Goal: Transaction & Acquisition: Book appointment/travel/reservation

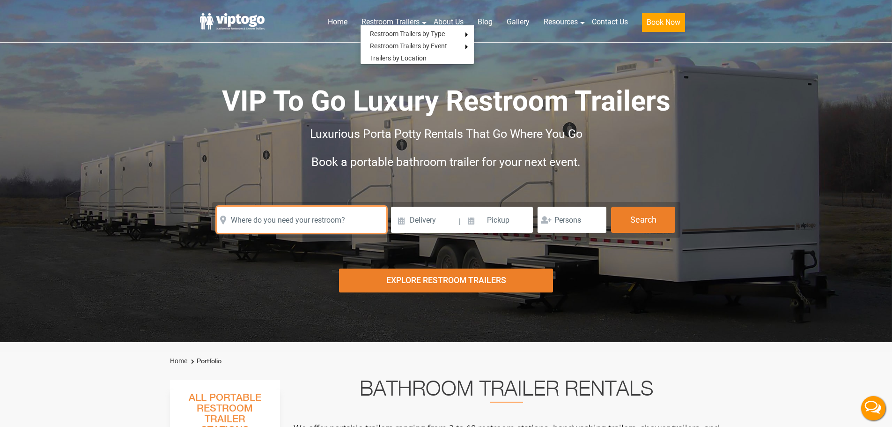
click at [306, 232] on input "text" at bounding box center [301, 219] width 169 height 26
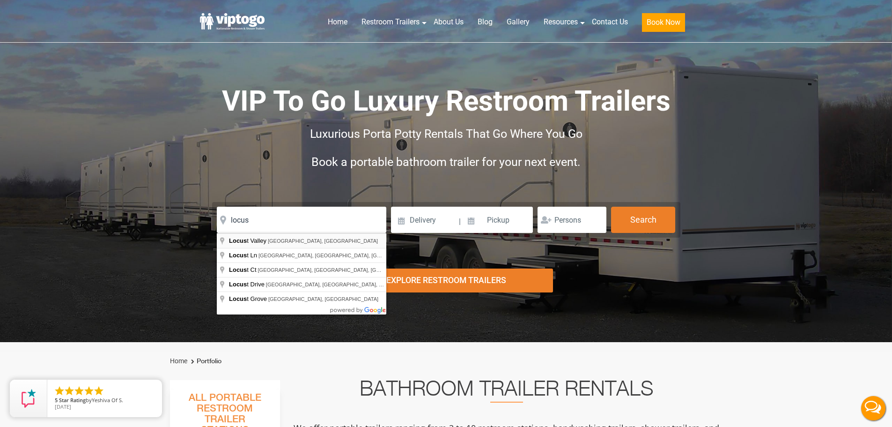
type input "[GEOGRAPHIC_DATA], [GEOGRAPHIC_DATA], [GEOGRAPHIC_DATA]"
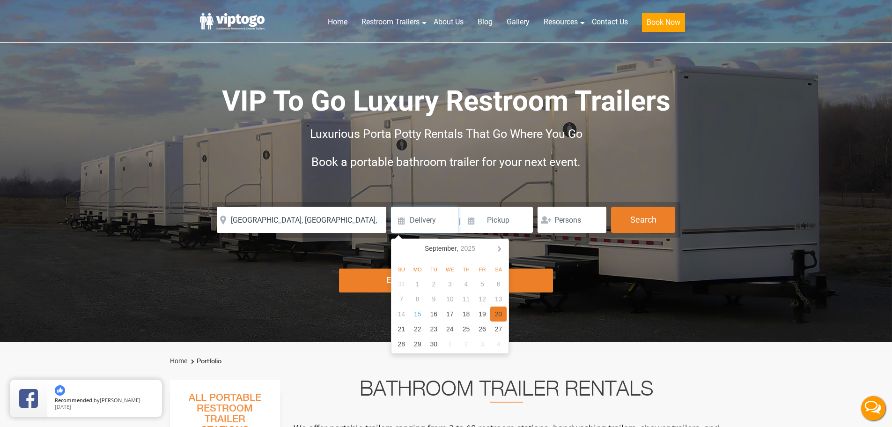
click at [503, 310] on div "20" at bounding box center [498, 313] width 16 height 15
type input "[DATE]"
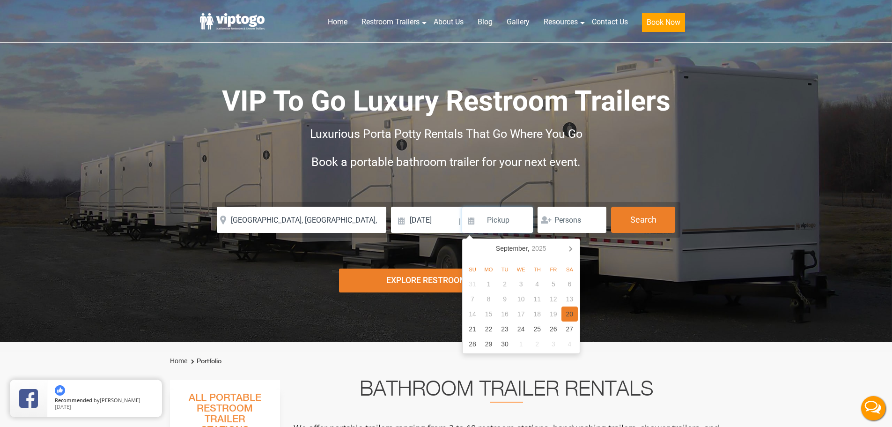
click at [572, 317] on div "20" at bounding box center [569, 313] width 16 height 15
type input "[DATE]"
click at [634, 222] on button "Search" at bounding box center [643, 218] width 64 height 25
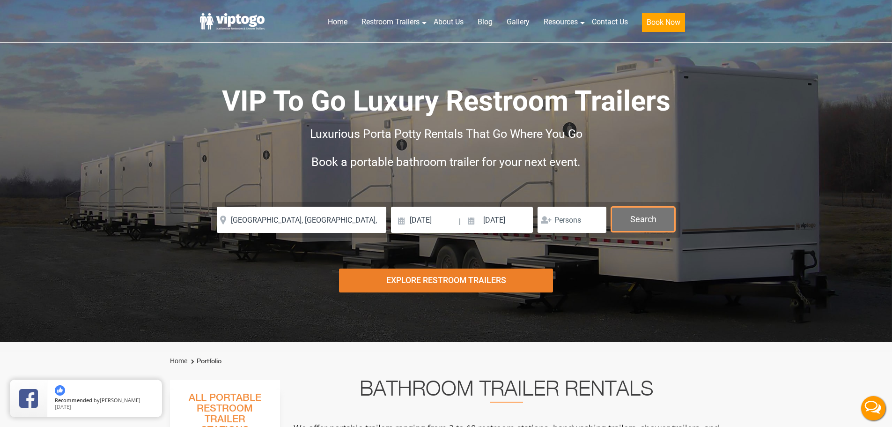
click at [634, 222] on button "Search" at bounding box center [643, 218] width 64 height 25
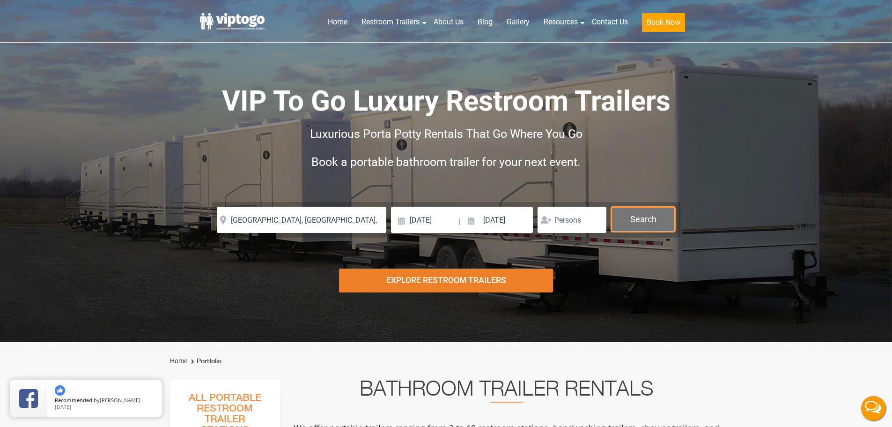
click at [634, 222] on button "Search" at bounding box center [643, 218] width 64 height 25
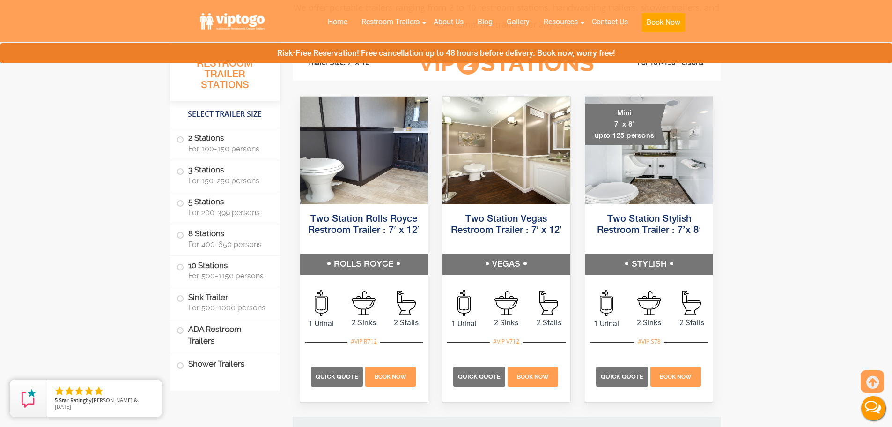
scroll to position [421, 0]
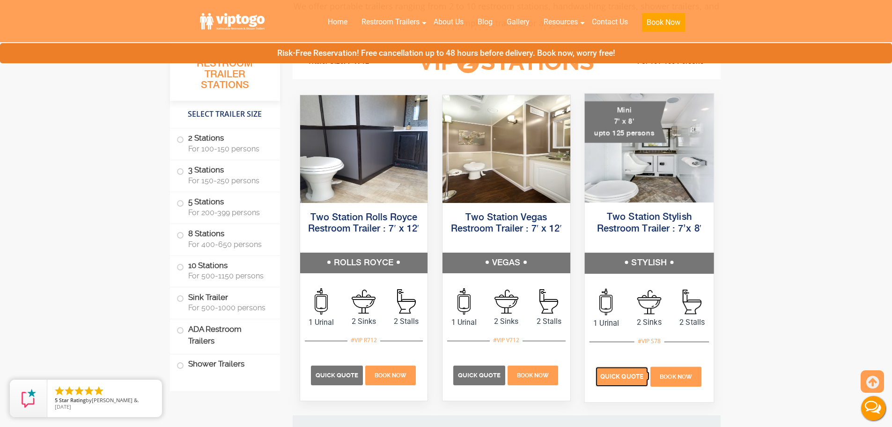
drag, startPoint x: 613, startPoint y: 374, endPoint x: 627, endPoint y: 373, distance: 14.1
click at [613, 374] on span "Quick Quote" at bounding box center [621, 376] width 43 height 7
click at [206, 211] on span "For 200-399 persons" at bounding box center [228, 212] width 81 height 9
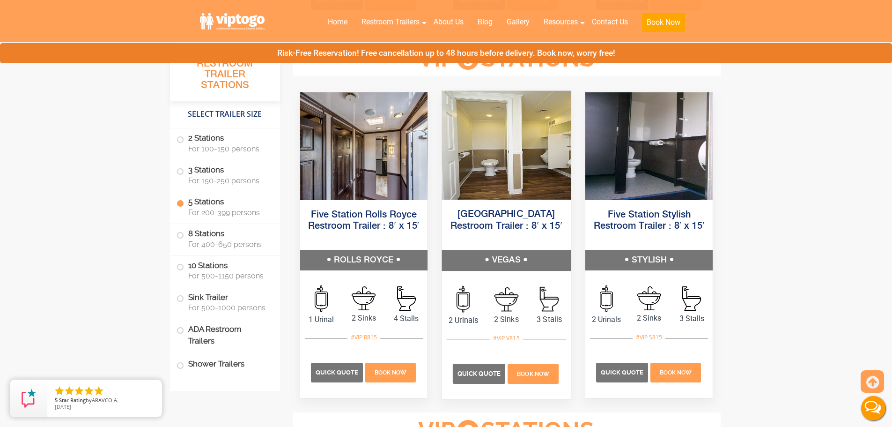
scroll to position [1417, 0]
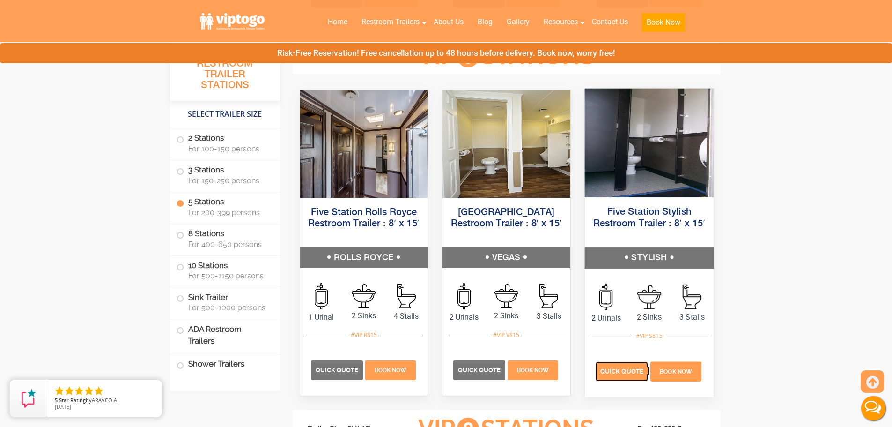
click at [622, 377] on p "Quick Quote" at bounding box center [622, 371] width 52 height 20
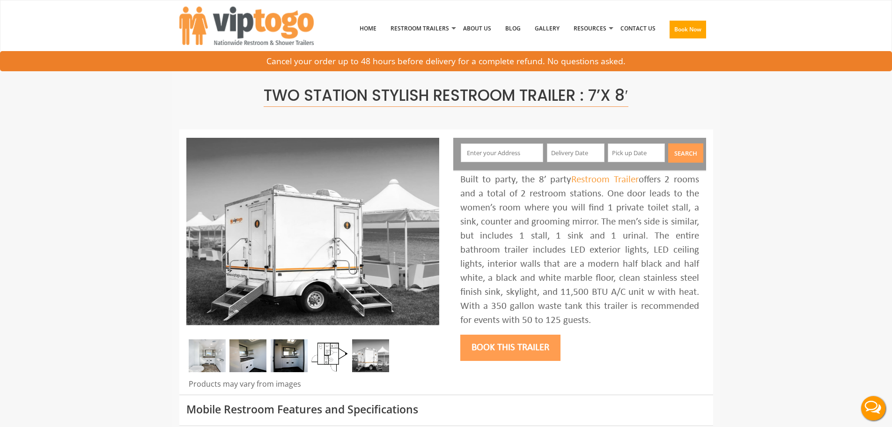
click at [483, 158] on input "text" at bounding box center [502, 152] width 82 height 19
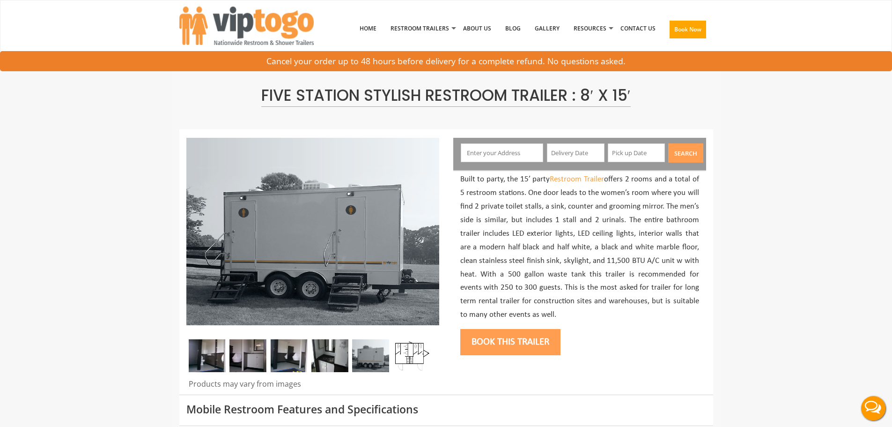
click at [485, 150] on input "text" at bounding box center [502, 152] width 82 height 19
type input "[GEOGRAPHIC_DATA], [GEOGRAPHIC_DATA], [GEOGRAPHIC_DATA]"
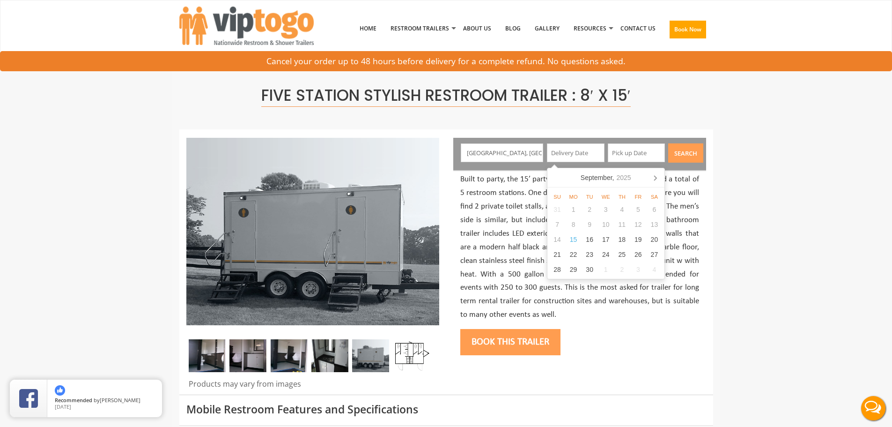
click at [662, 243] on div "Su Mo Tu We Th Fr Sa 31 1 2 3 4 5 6 7 8 9 10 11 12 13 14 15 16 17 18 19 20 21 2…" at bounding box center [605, 232] width 117 height 91
click at [658, 242] on div "20" at bounding box center [654, 239] width 16 height 15
type input "[DATE]"
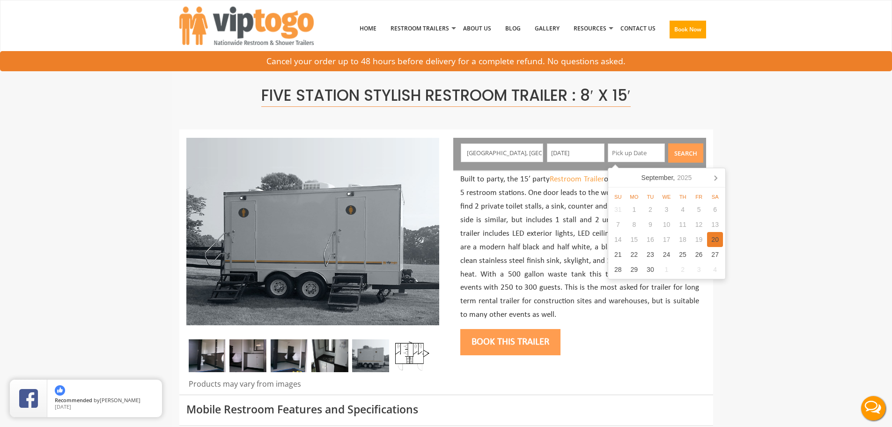
click at [718, 241] on div "20" at bounding box center [715, 239] width 16 height 15
type input "[DATE]"
click at [682, 152] on button "Search" at bounding box center [685, 152] width 35 height 19
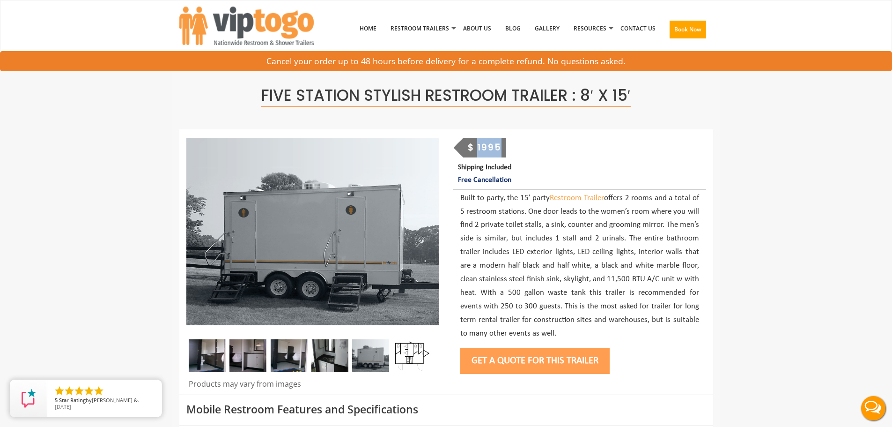
drag, startPoint x: 478, startPoint y: 148, endPoint x: 499, endPoint y: 148, distance: 20.1
click at [499, 148] on div "$ 1995" at bounding box center [484, 148] width 43 height 20
